Goal: Obtain resource: Download file/media

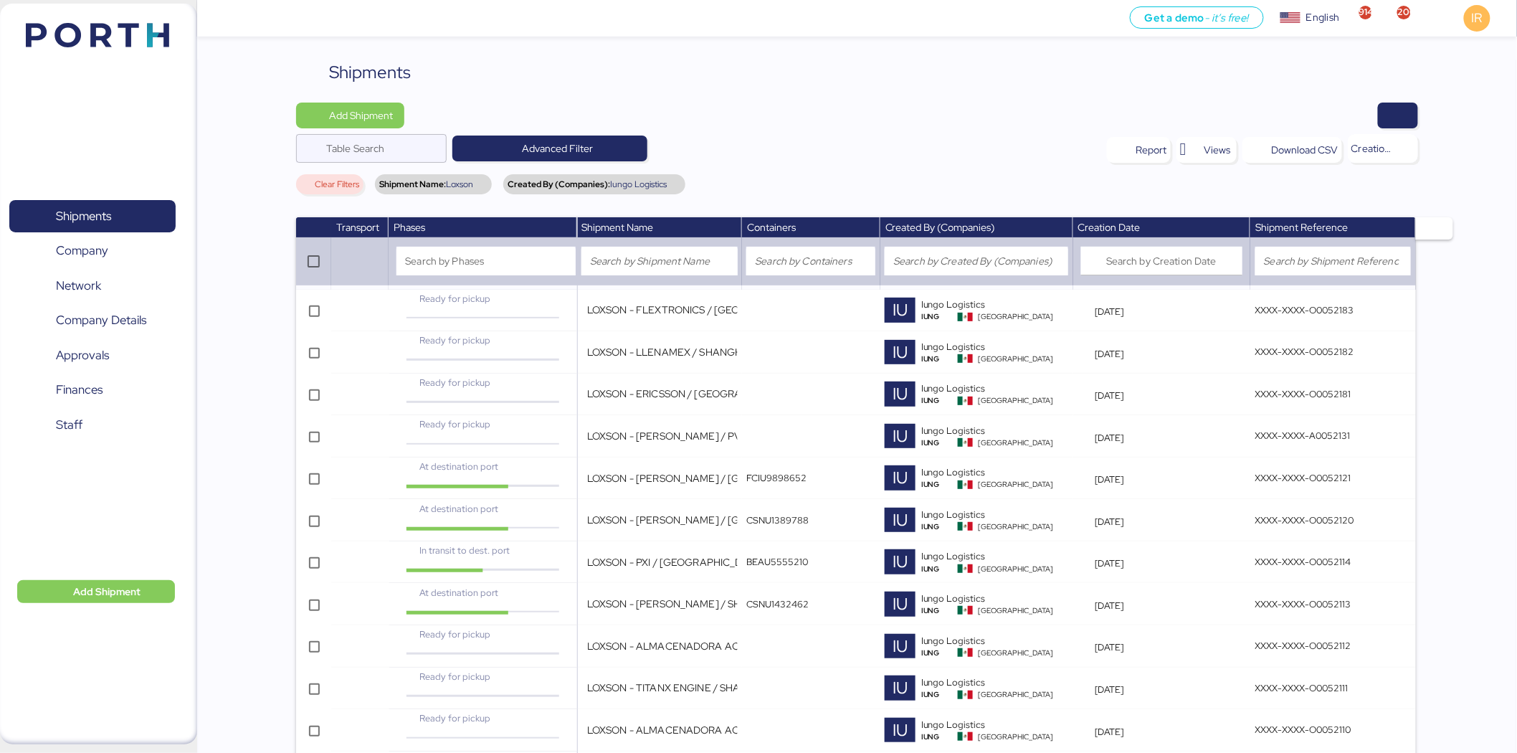
click at [651, 103] on div at bounding box center [916, 116] width 1004 height 26
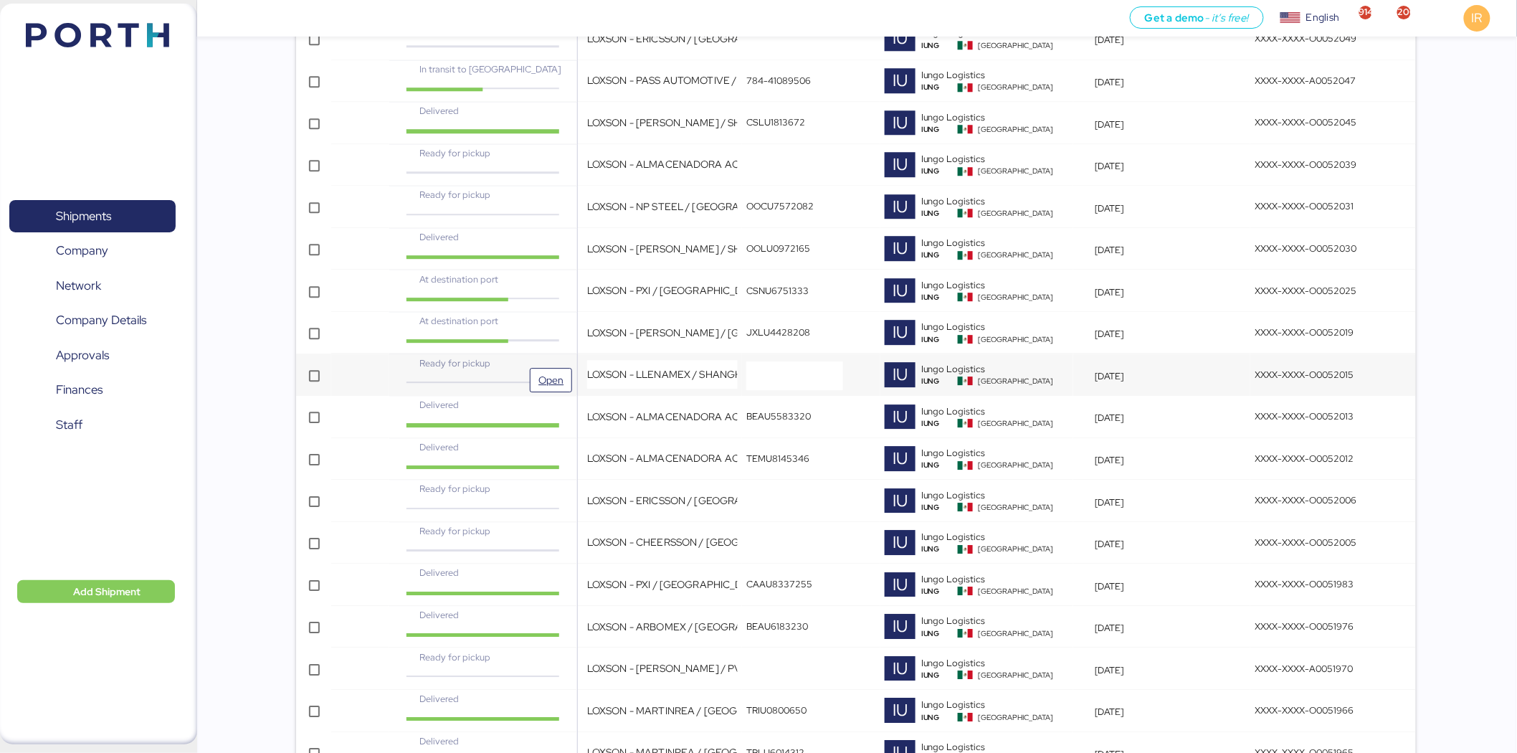
click at [447, 359] on span "Ready for pickup" at bounding box center [454, 363] width 71 height 12
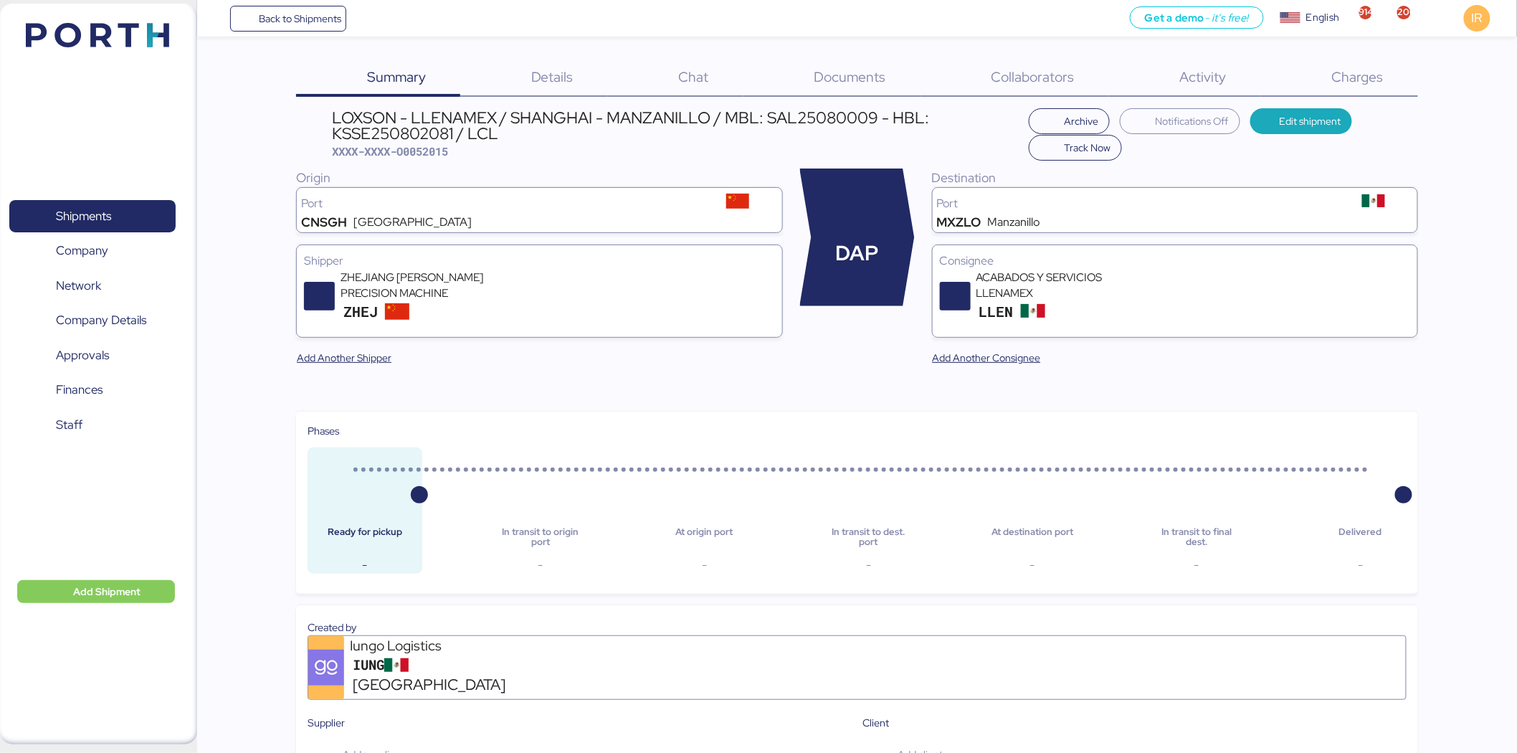
click at [1376, 77] on span "Charges" at bounding box center [1358, 76] width 52 height 19
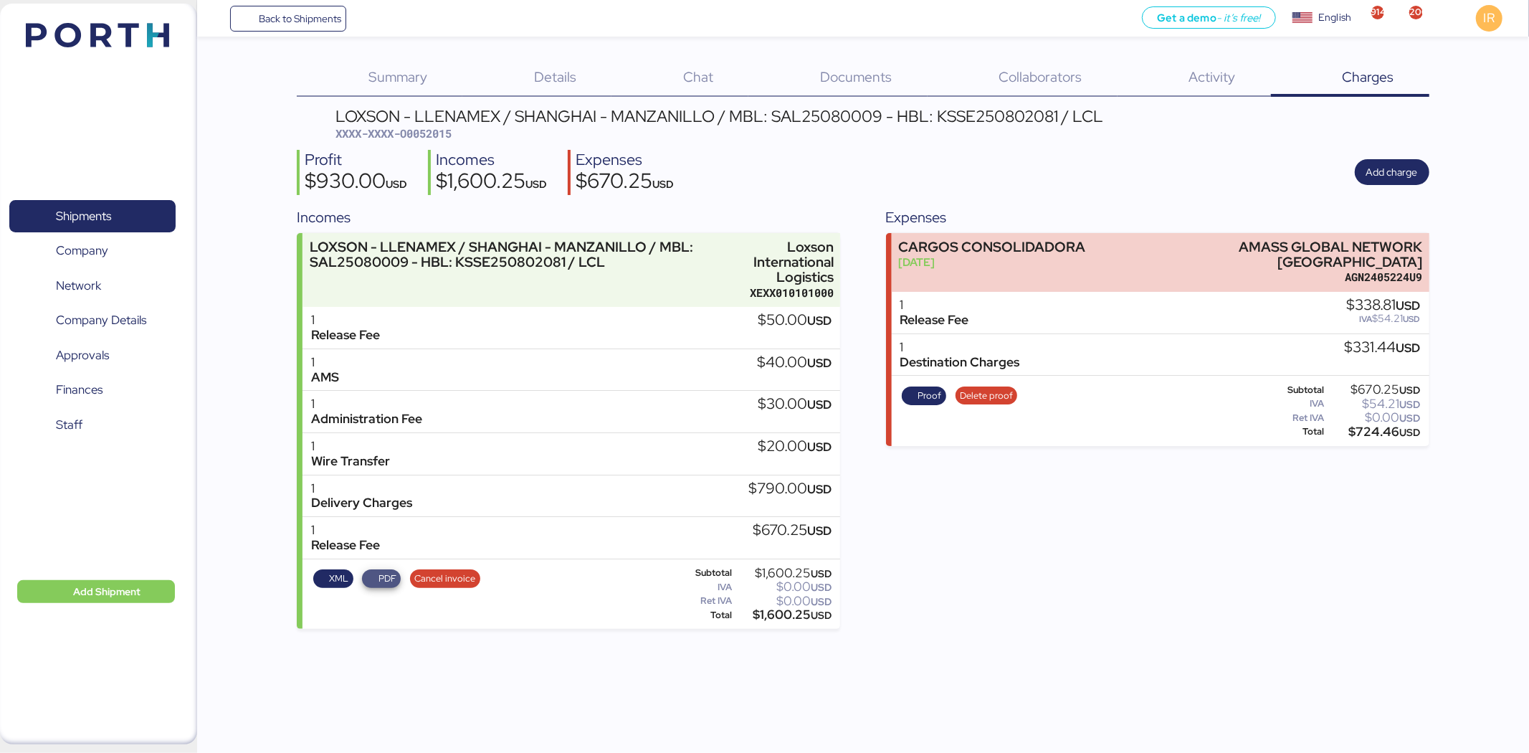
click at [376, 569] on span "PDF" at bounding box center [381, 578] width 39 height 19
click at [588, 220] on div "Incomes" at bounding box center [568, 217] width 543 height 22
